Goal: Find specific page/section

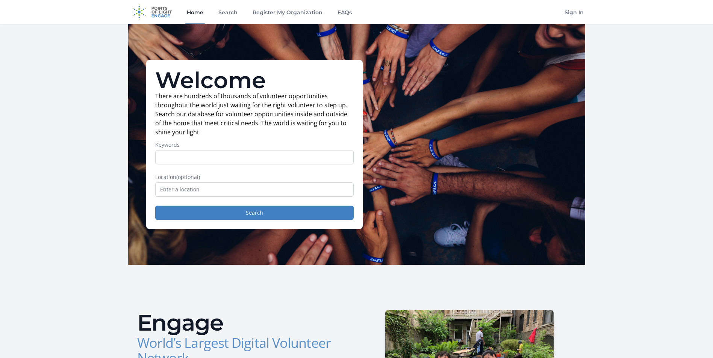
click at [197, 178] on span "(optional)" at bounding box center [188, 177] width 24 height 7
click at [201, 192] on input "text" at bounding box center [254, 190] width 198 height 14
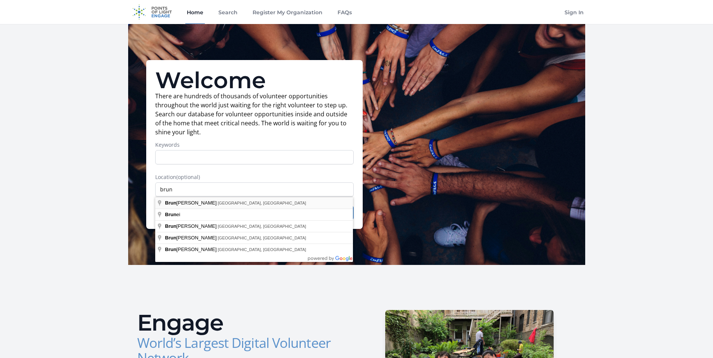
type input "[GEOGRAPHIC_DATA], [GEOGRAPHIC_DATA], [GEOGRAPHIC_DATA]"
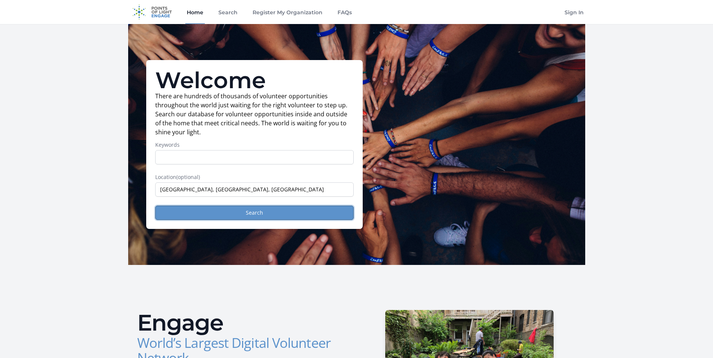
click at [214, 209] on button "Search" at bounding box center [254, 213] width 198 height 14
